Goal: Transaction & Acquisition: Subscribe to service/newsletter

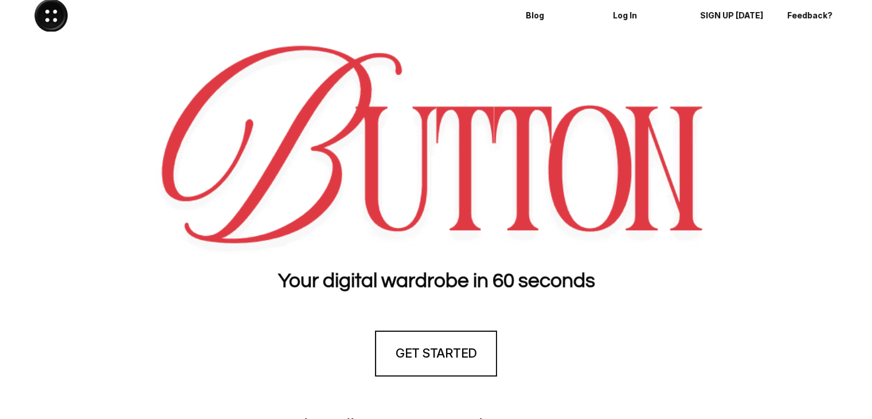
drag, startPoint x: 498, startPoint y: 357, endPoint x: 489, endPoint y: 358, distance: 8.7
click at [498, 357] on section "GET STARTED" at bounding box center [436, 353] width 872 height 103
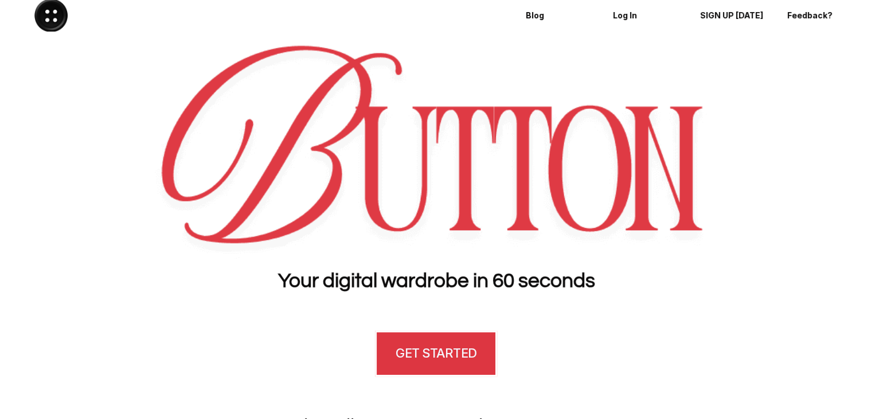
click at [486, 358] on link "GET STARTED" at bounding box center [436, 353] width 122 height 46
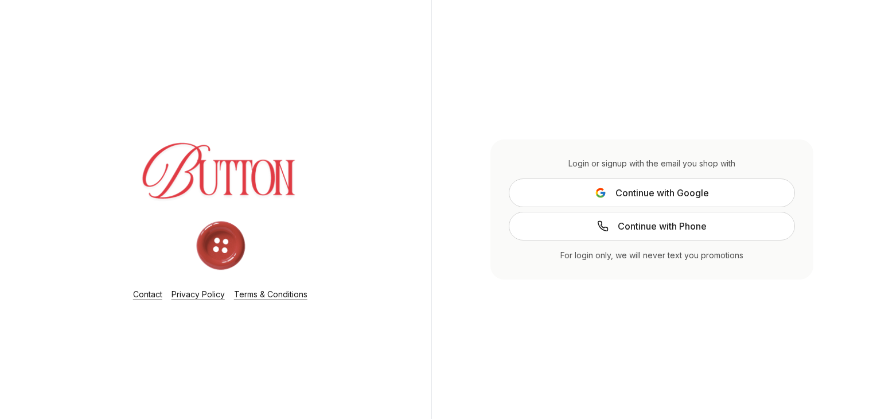
click at [219, 255] on img at bounding box center [220, 187] width 220 height 174
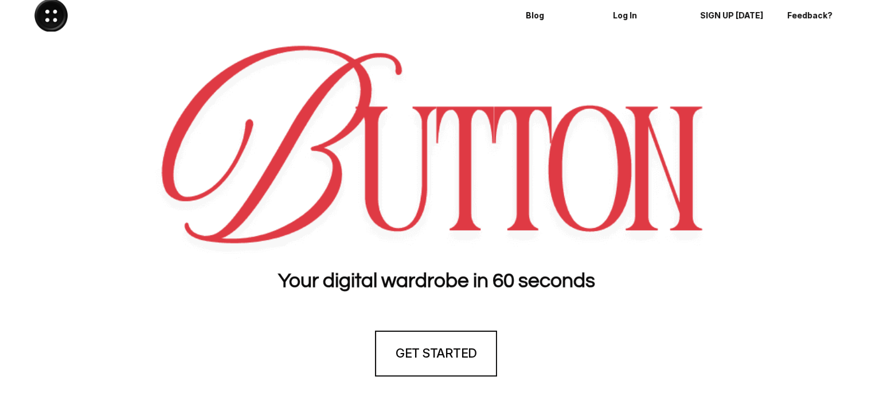
click at [536, 236] on img at bounding box center [436, 151] width 564 height 215
